Goal: Find specific page/section: Find specific page/section

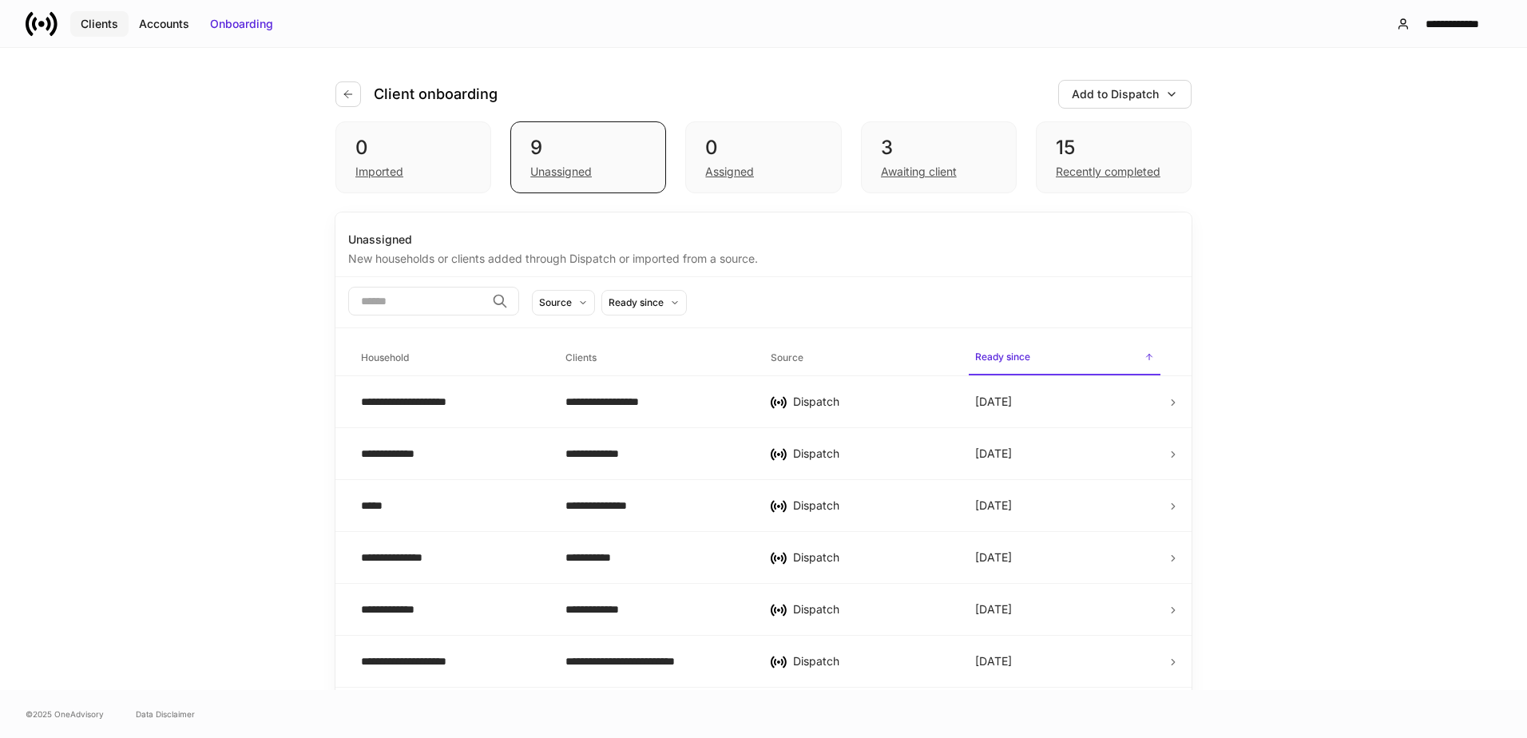
click at [101, 22] on div "Clients" at bounding box center [100, 24] width 38 height 16
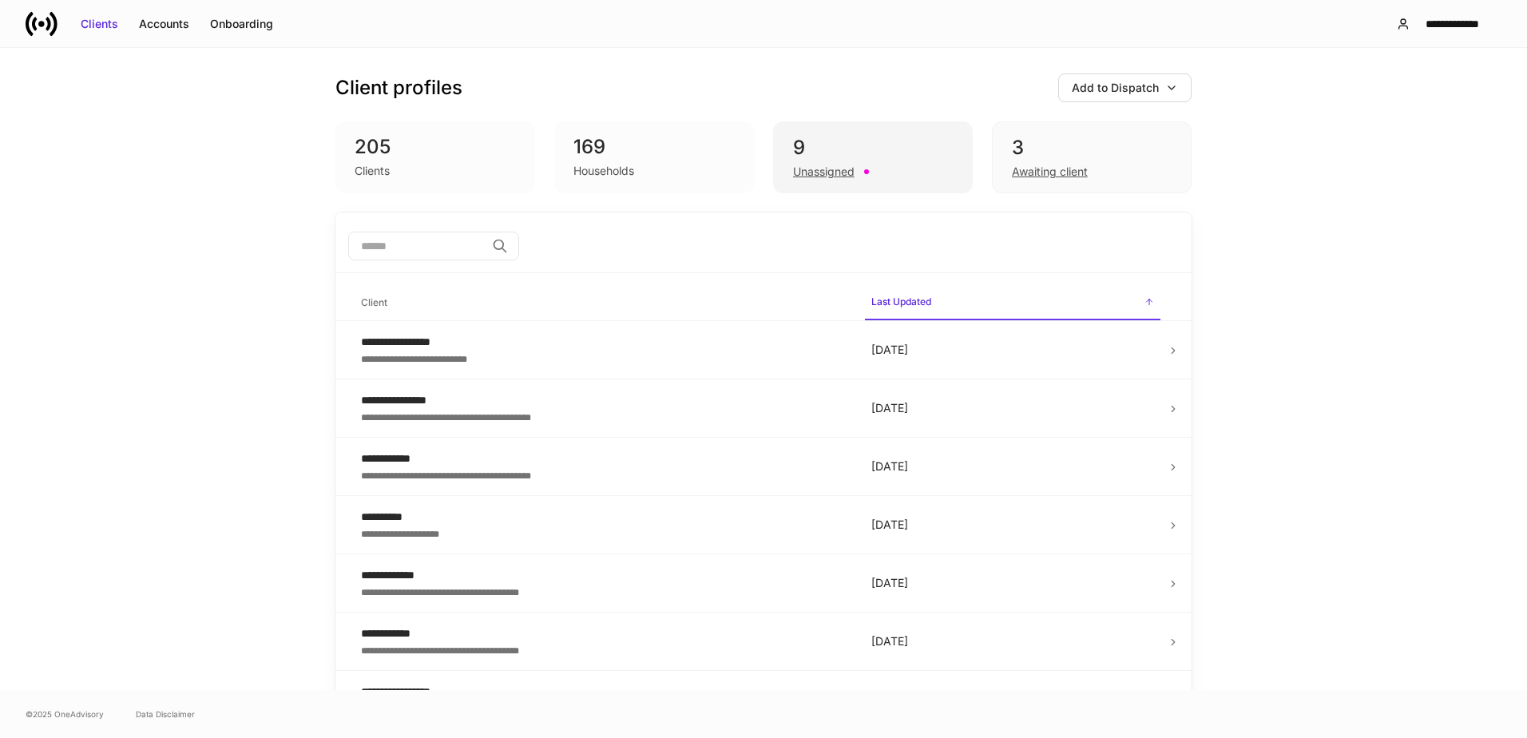
click at [799, 155] on div "9" at bounding box center [873, 148] width 160 height 26
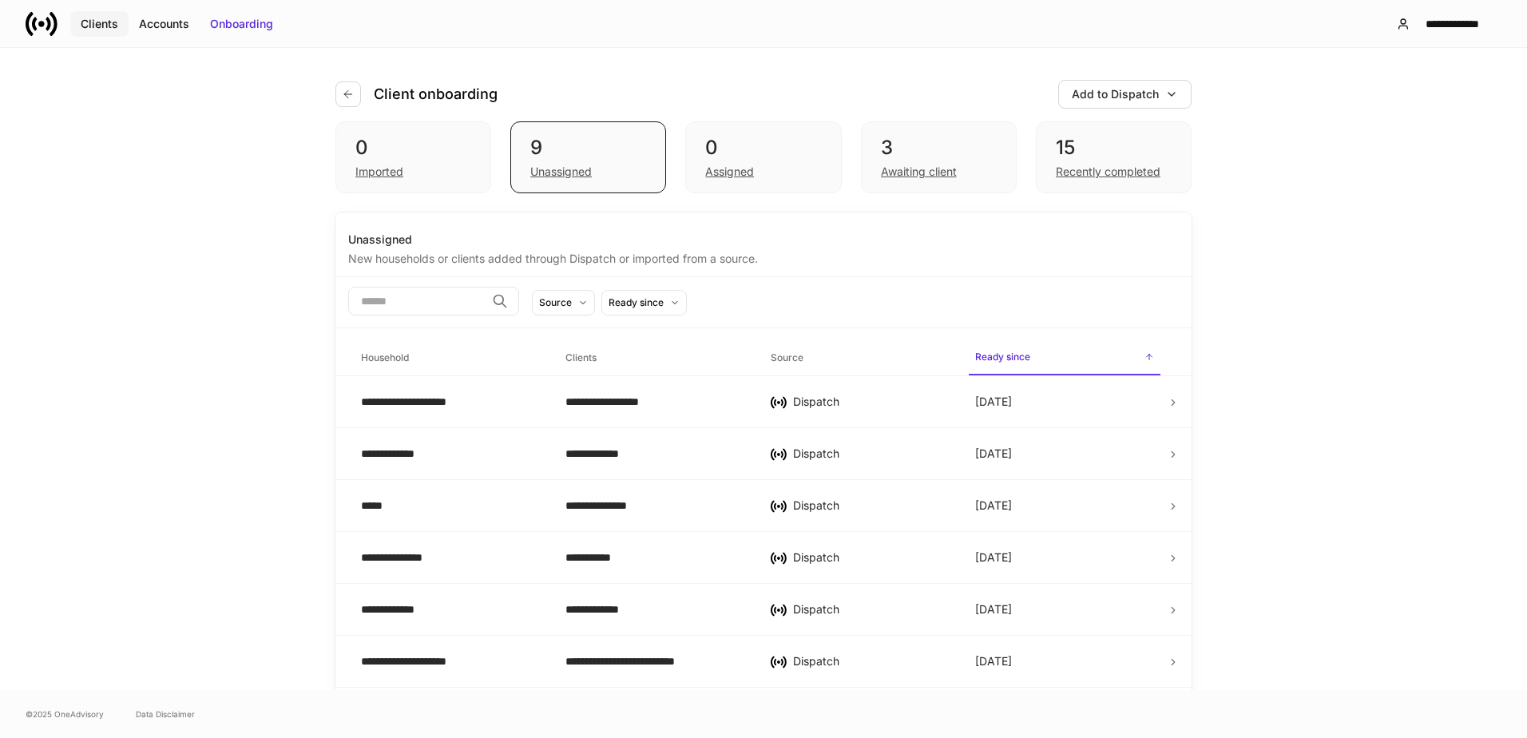
click at [87, 30] on div "Clients" at bounding box center [100, 24] width 38 height 16
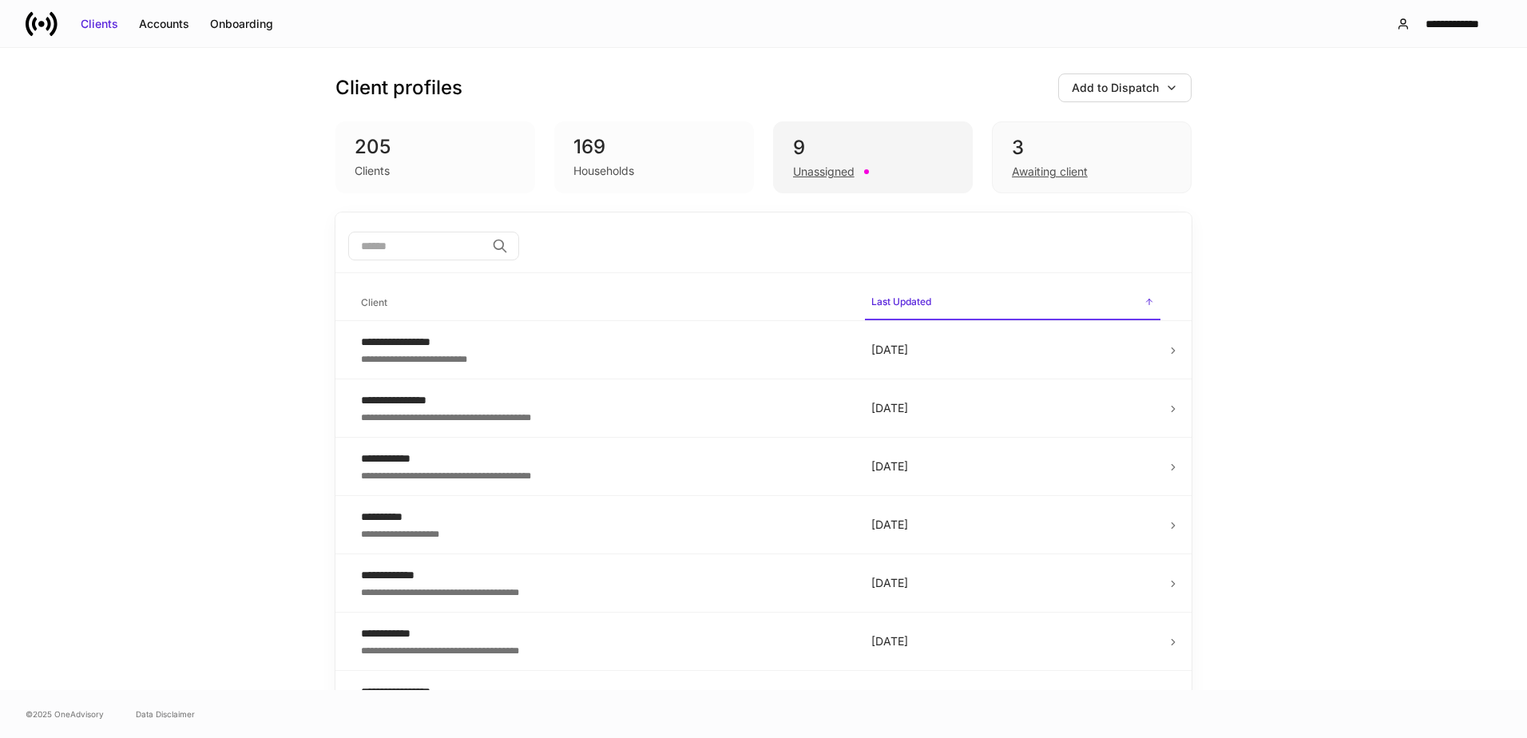
click at [850, 149] on div "9" at bounding box center [873, 148] width 160 height 26
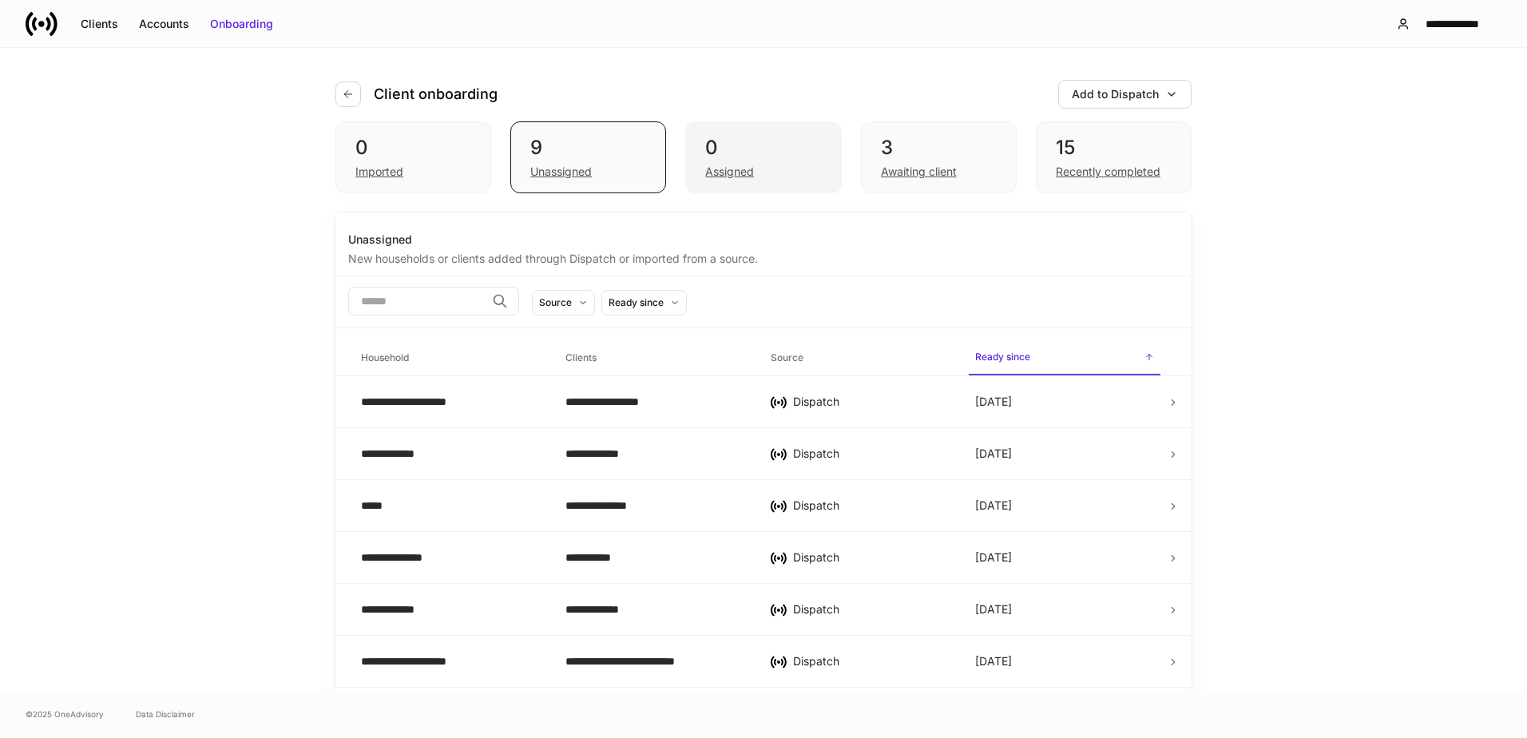
click at [791, 137] on div "0" at bounding box center [763, 148] width 116 height 26
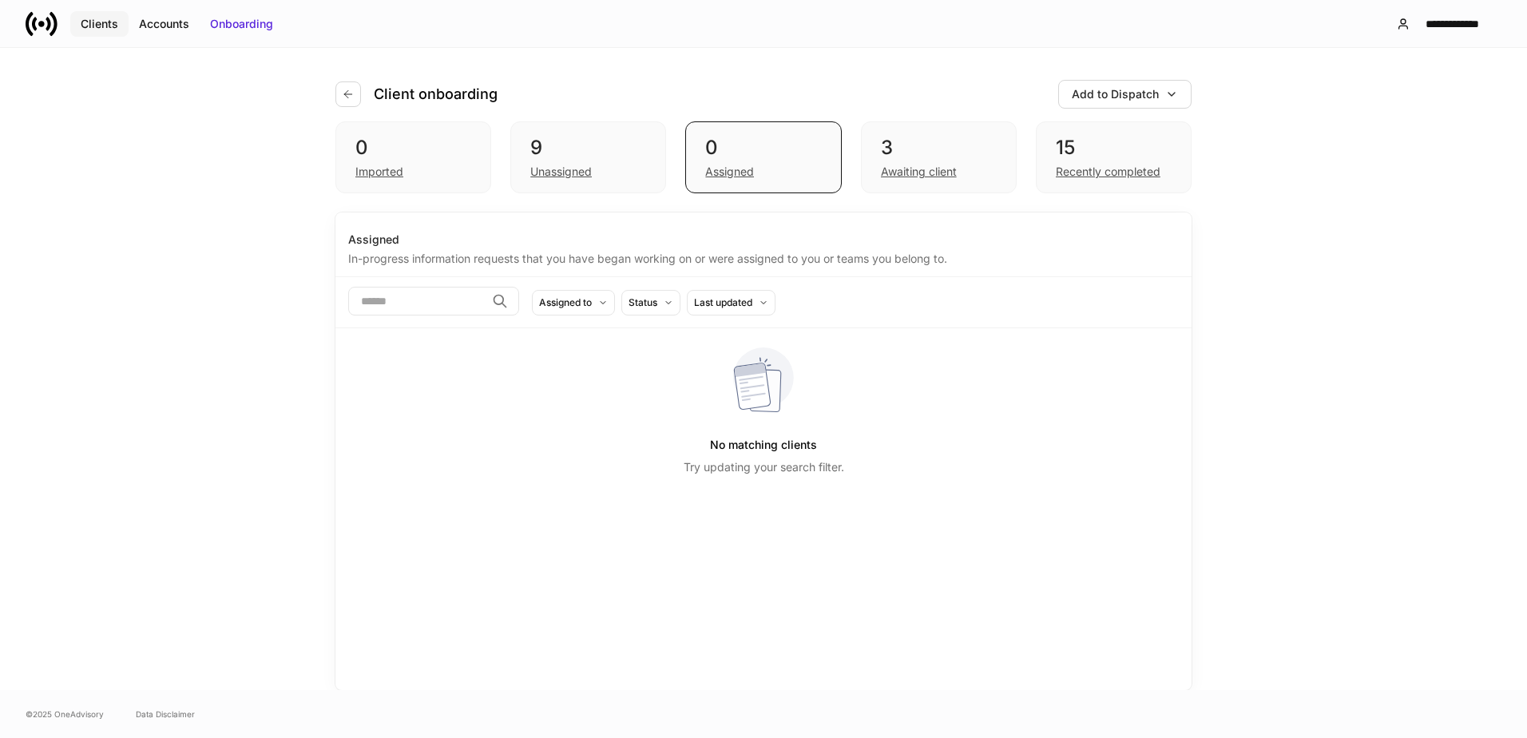
click at [109, 30] on div "Clients" at bounding box center [100, 24] width 38 height 16
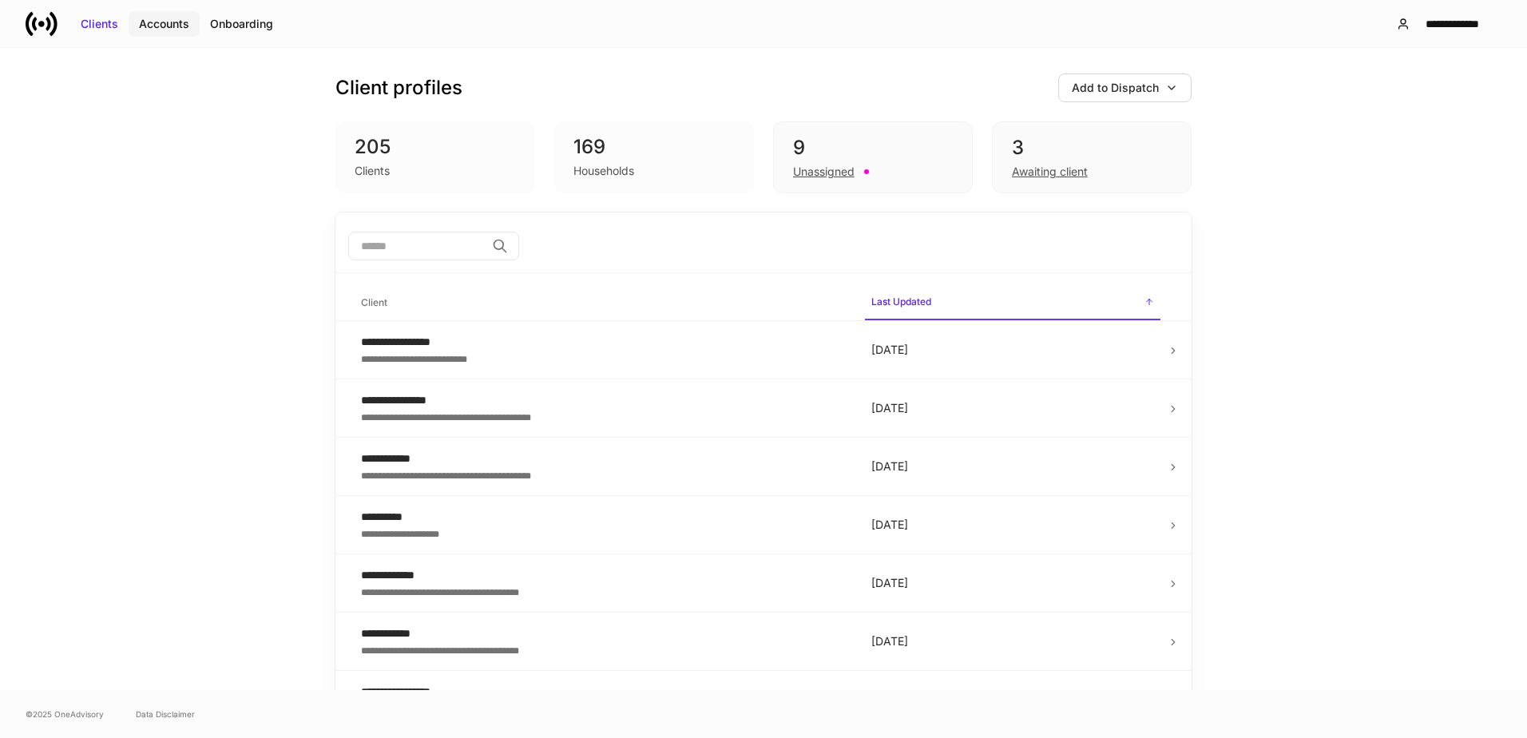
click at [173, 17] on div "Accounts" at bounding box center [164, 24] width 50 height 16
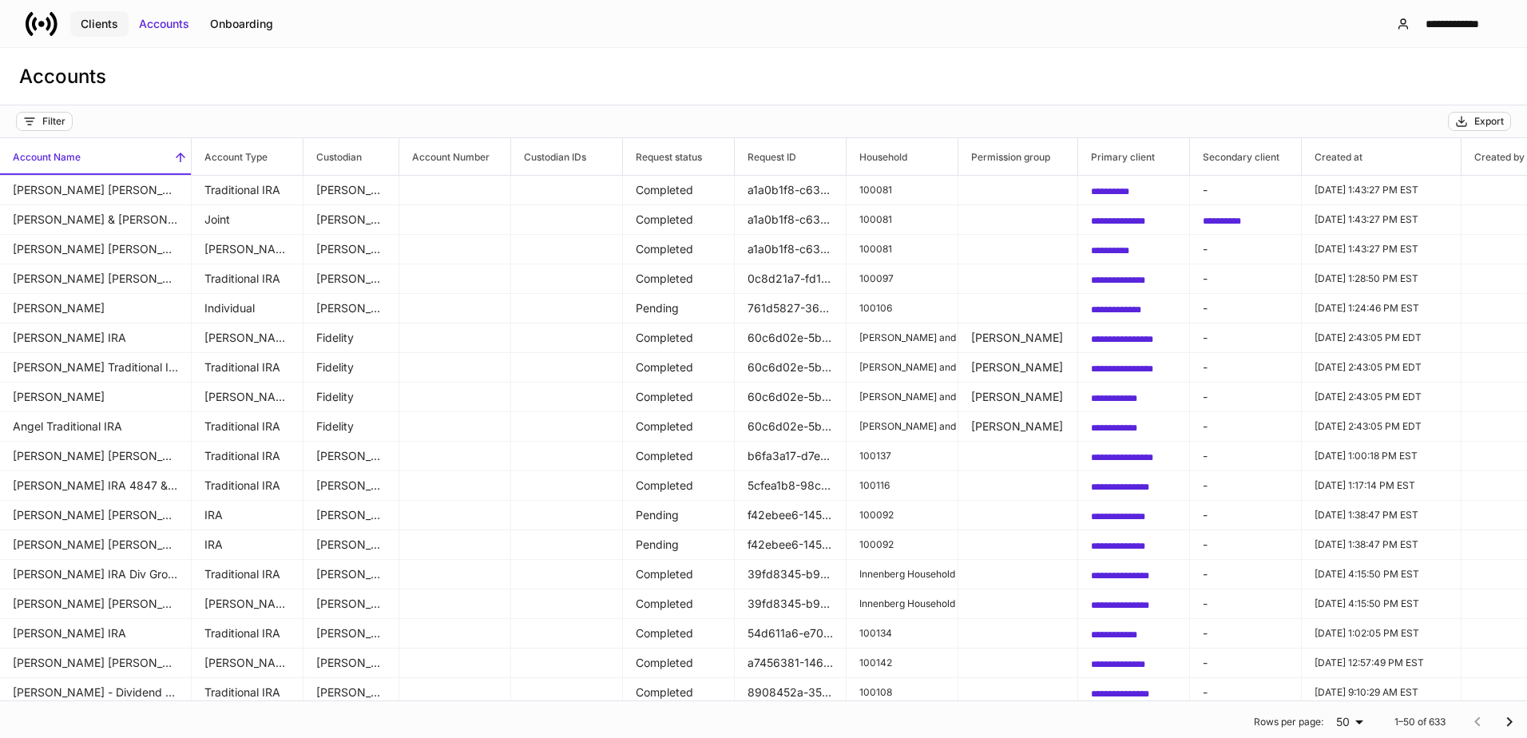
click at [103, 19] on div "Clients" at bounding box center [100, 24] width 38 height 16
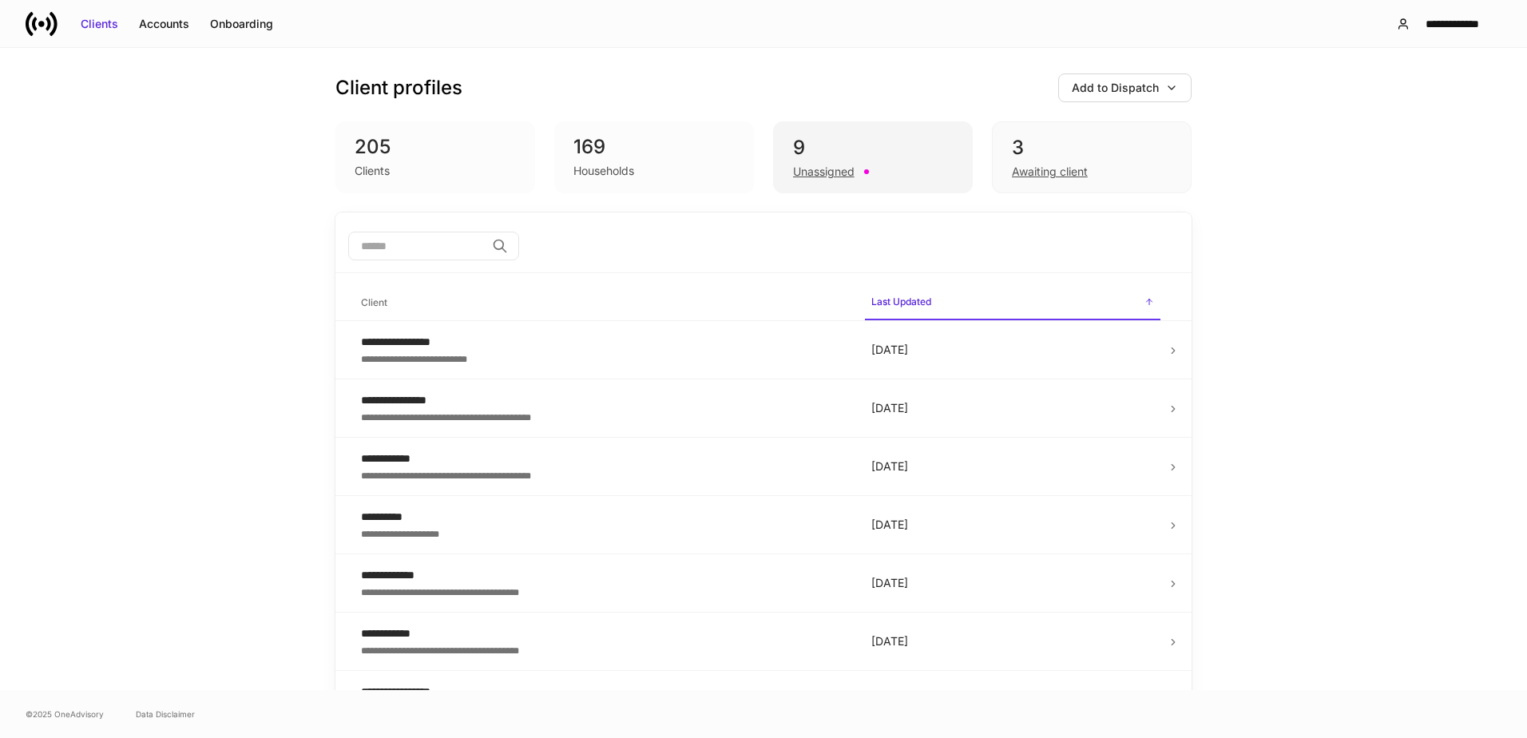
click at [913, 141] on div "9" at bounding box center [873, 148] width 160 height 26
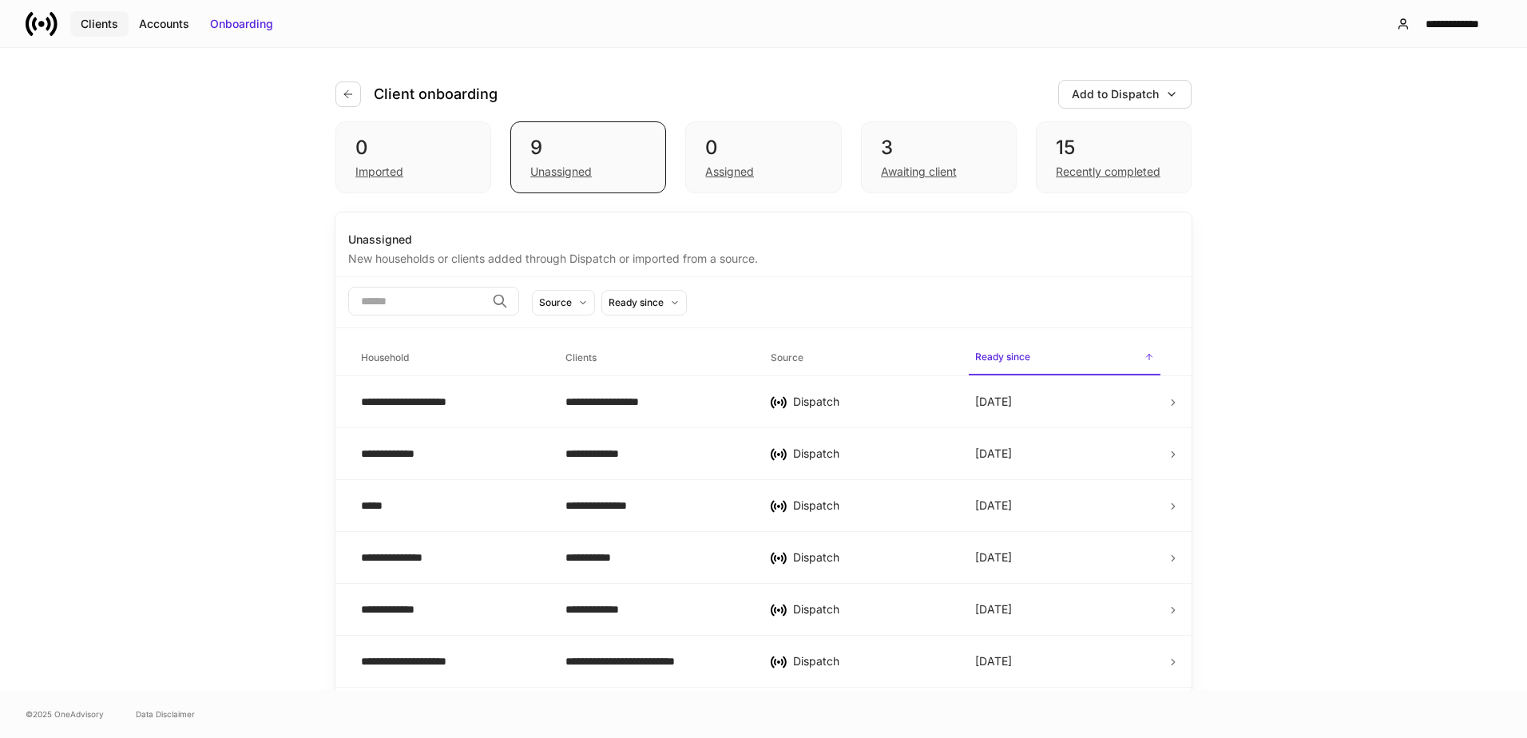
click at [93, 24] on div "Clients" at bounding box center [100, 24] width 38 height 16
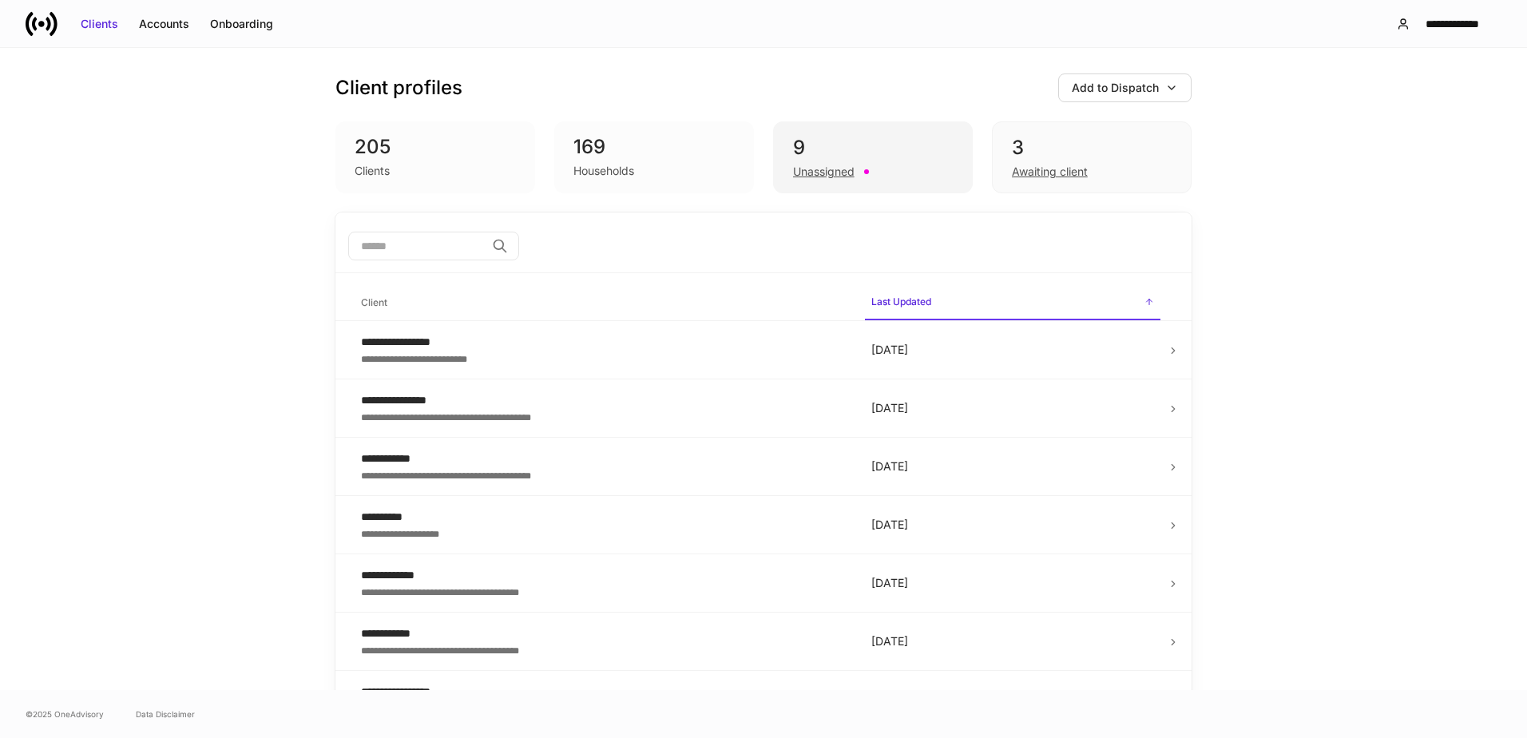
click at [812, 161] on div "Unassigned" at bounding box center [873, 170] width 160 height 19
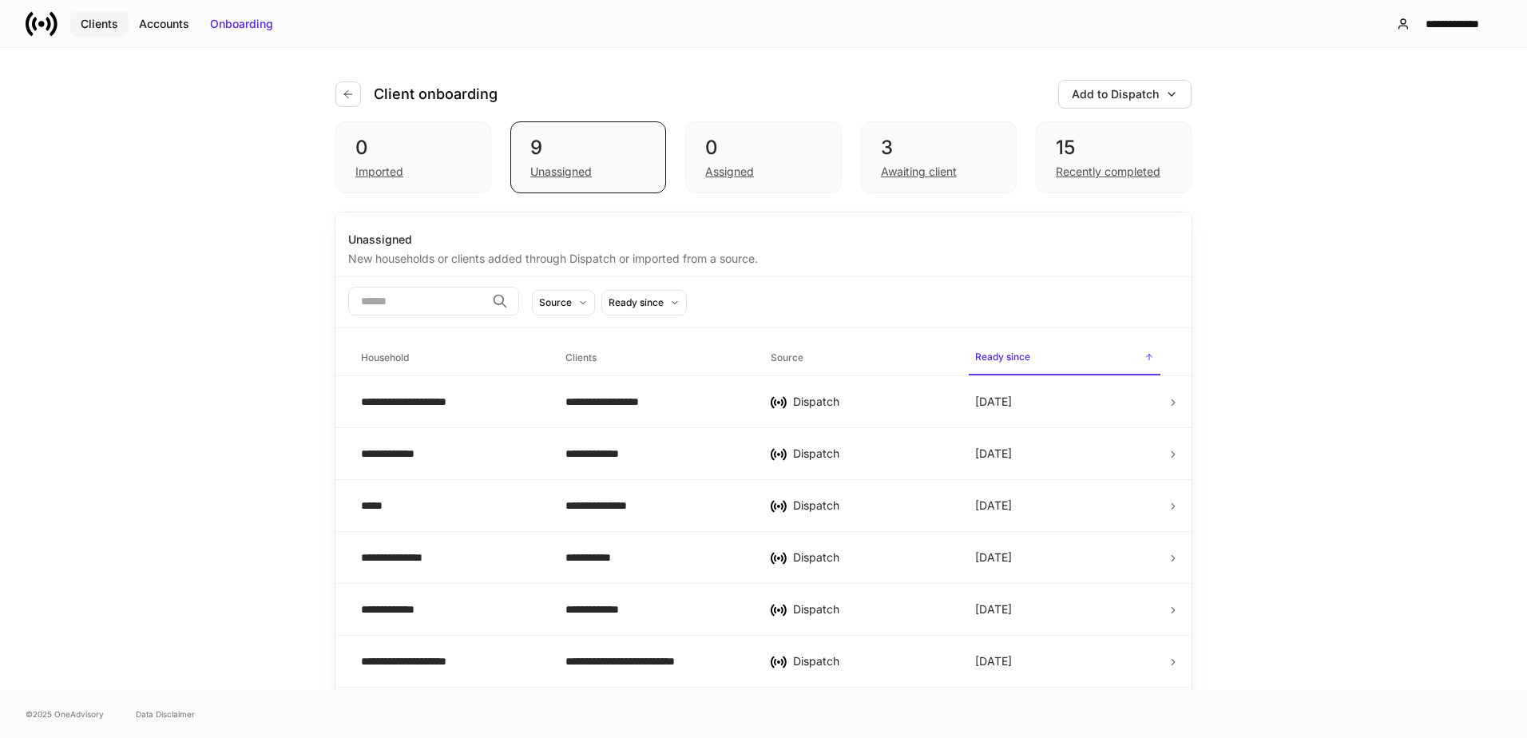
click at [97, 22] on div "Clients" at bounding box center [100, 24] width 38 height 16
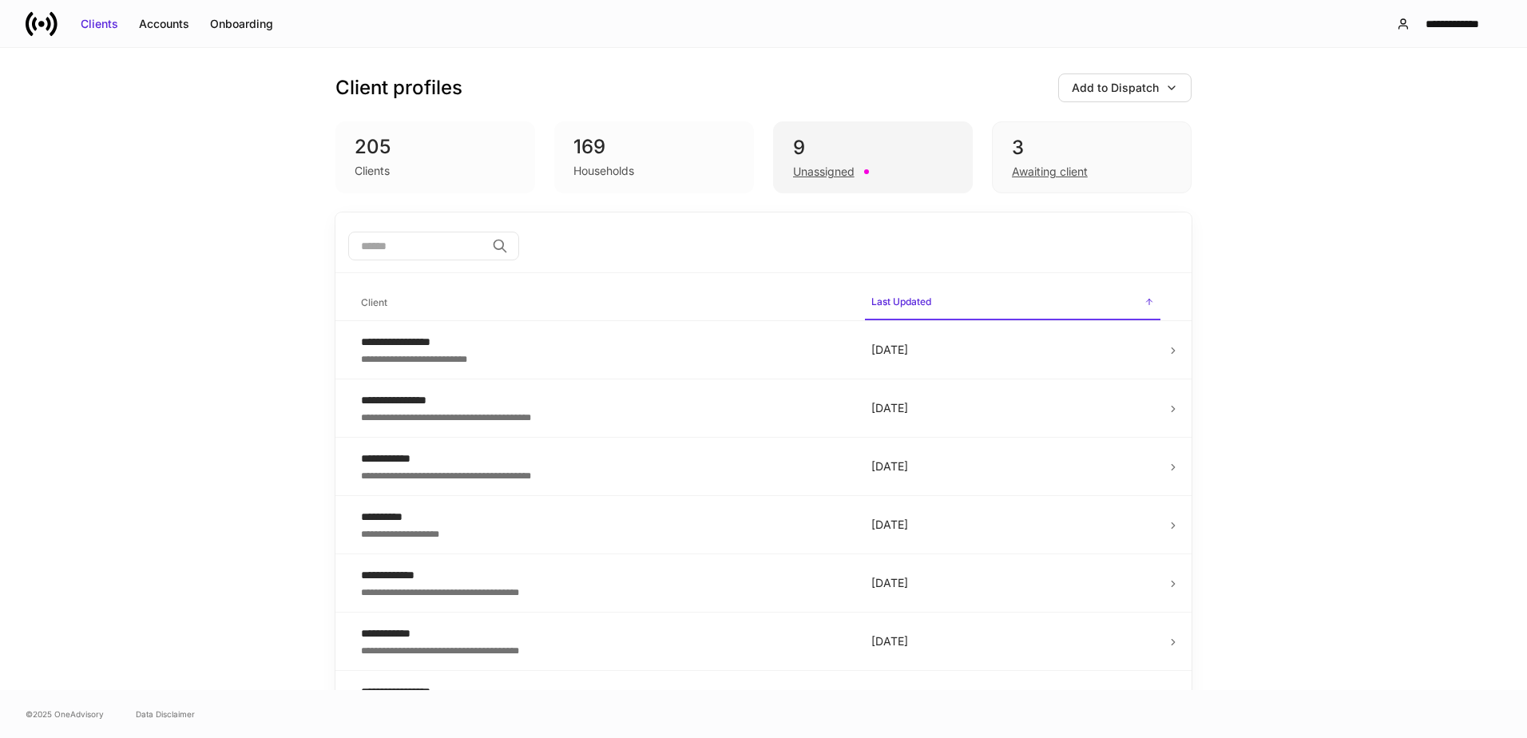
click at [839, 149] on div "9" at bounding box center [873, 148] width 160 height 26
